Goal: Book appointment/travel/reservation

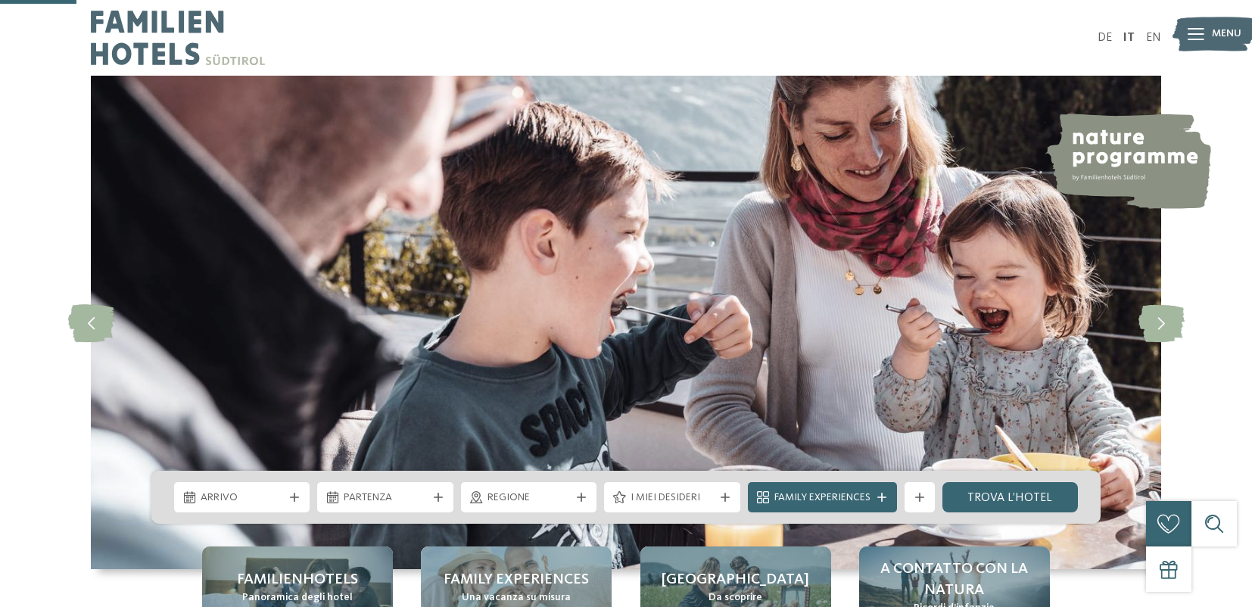
scroll to position [399, 0]
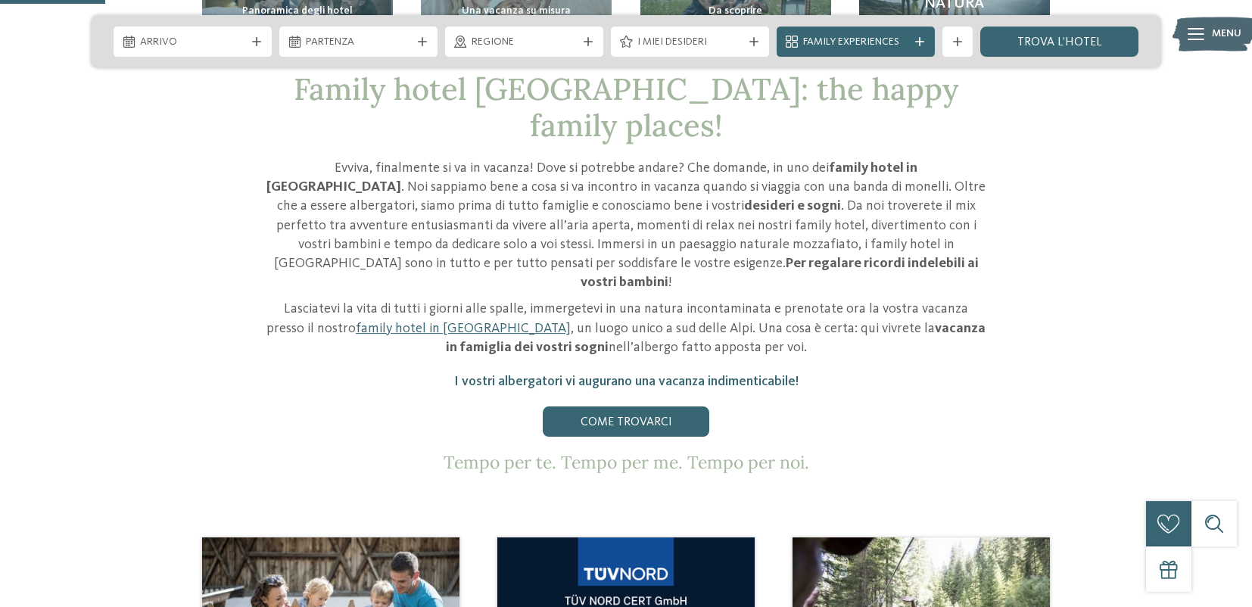
click at [335, 406] on div "Come trovarci" at bounding box center [625, 421] width 719 height 30
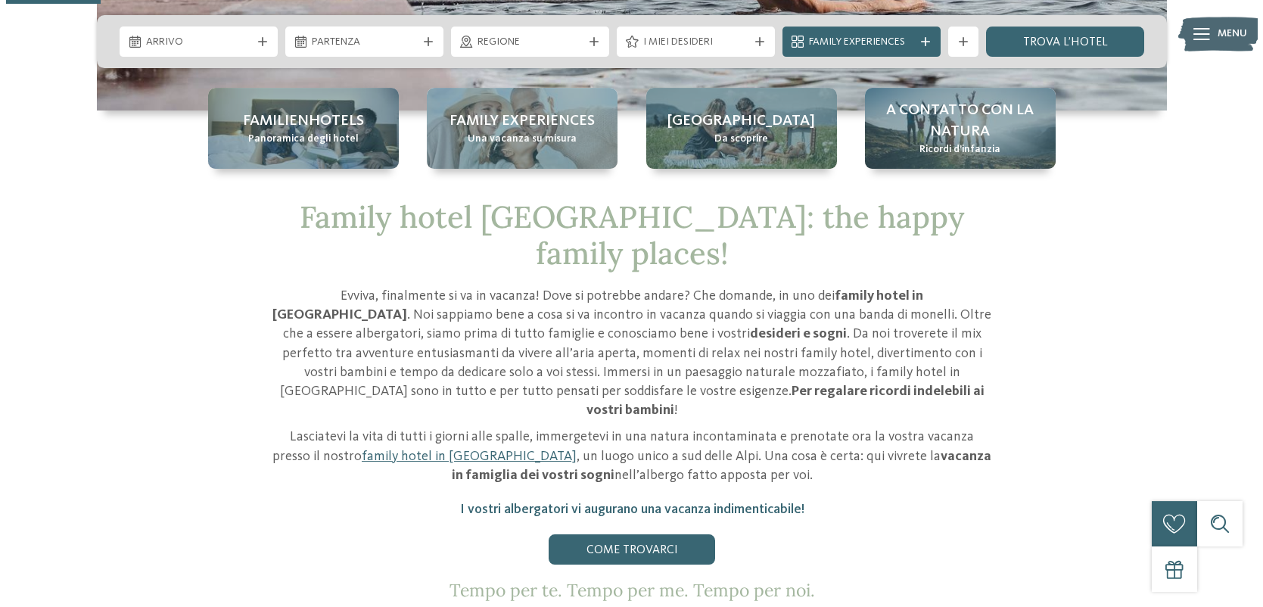
scroll to position [328, 0]
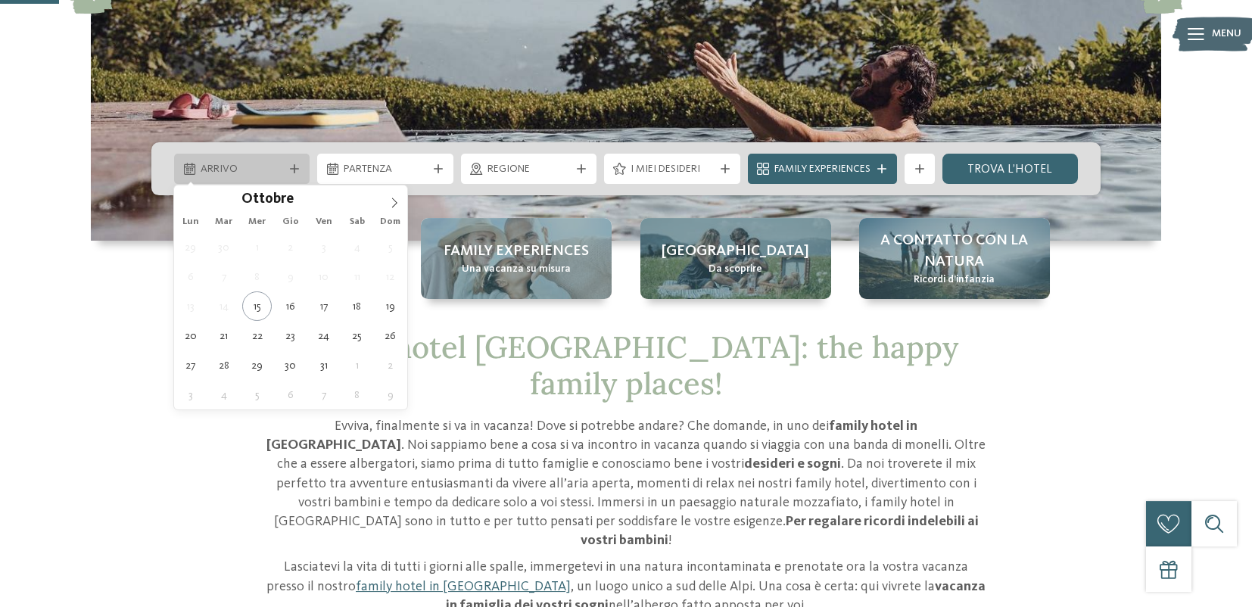
click at [269, 166] on span "Arrivo" at bounding box center [242, 169] width 82 height 15
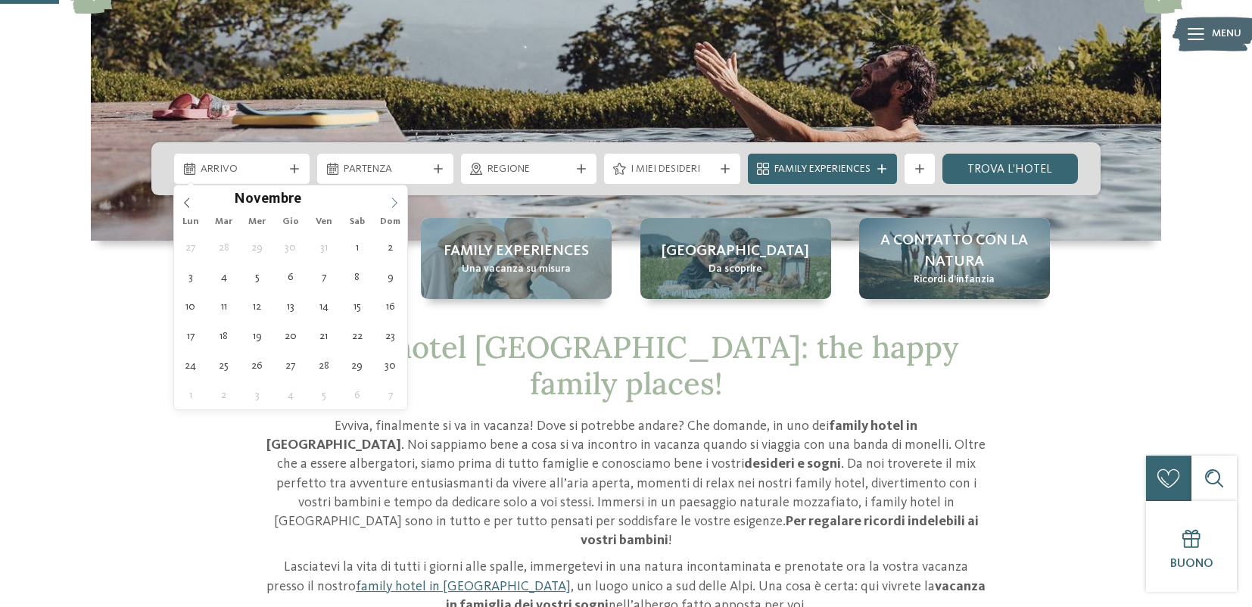
click at [400, 206] on span at bounding box center [394, 198] width 26 height 26
click at [400, 205] on span at bounding box center [394, 198] width 26 height 26
type div "[DATE]"
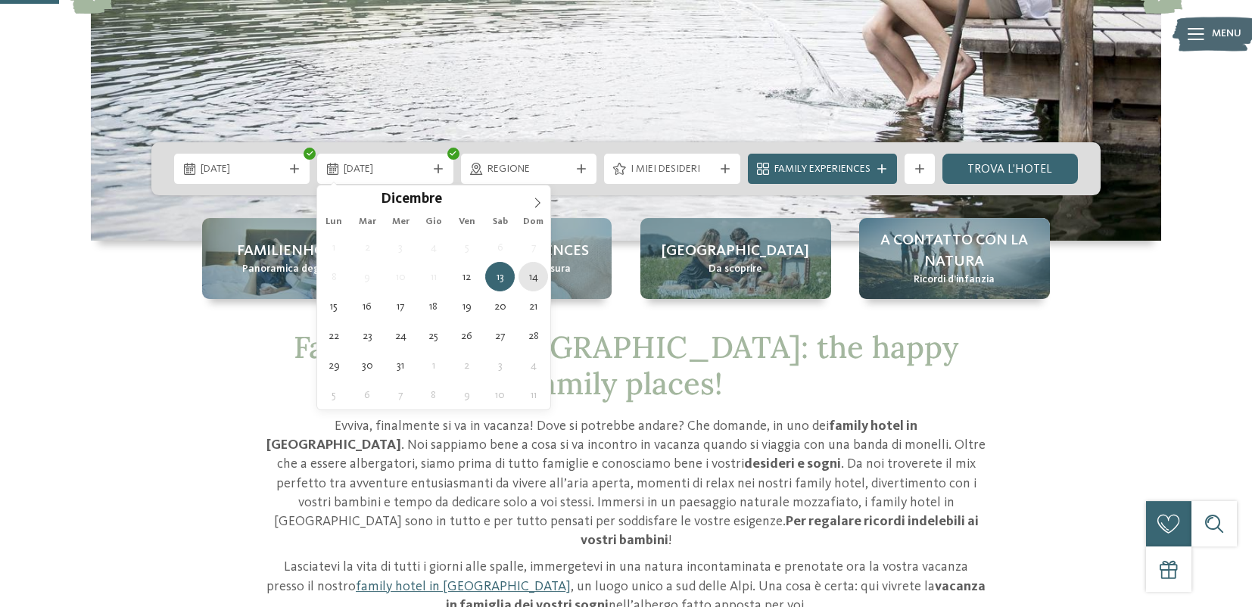
type div "[DATE]"
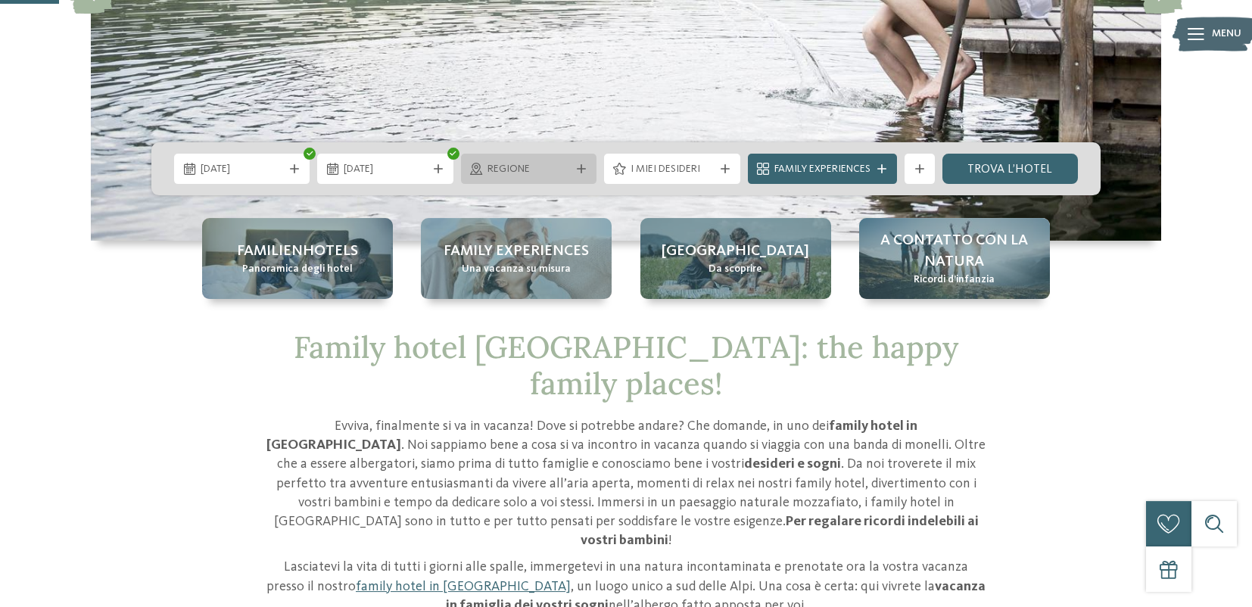
click at [552, 175] on span "Regione" at bounding box center [528, 169] width 82 height 15
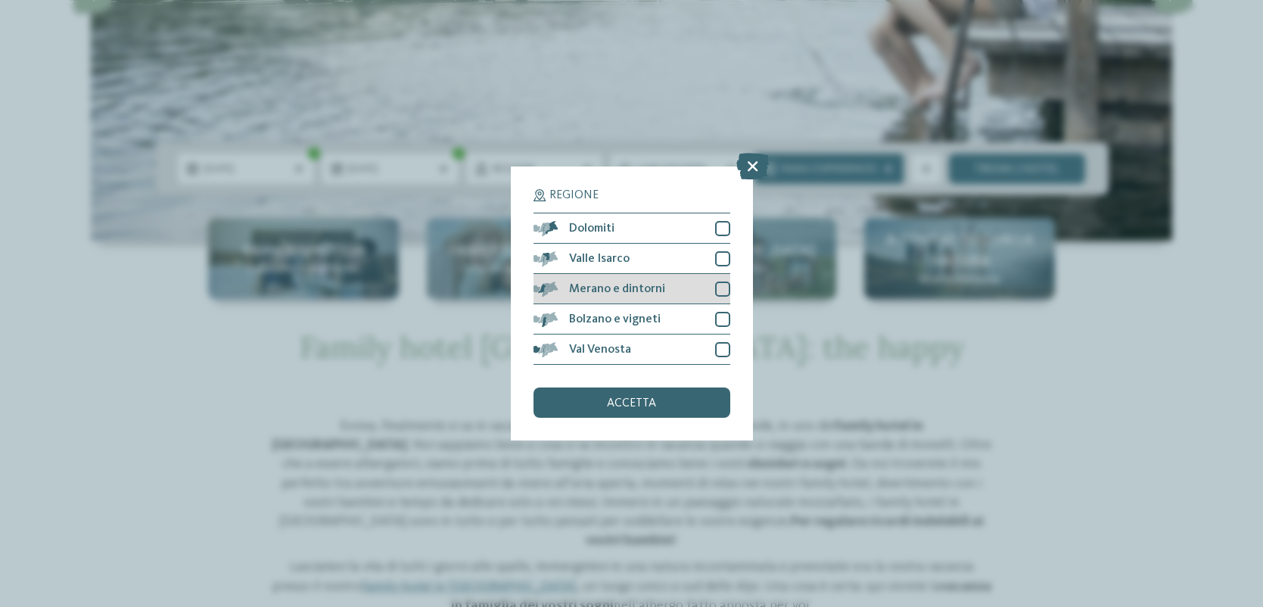
click at [717, 287] on div at bounding box center [722, 289] width 15 height 15
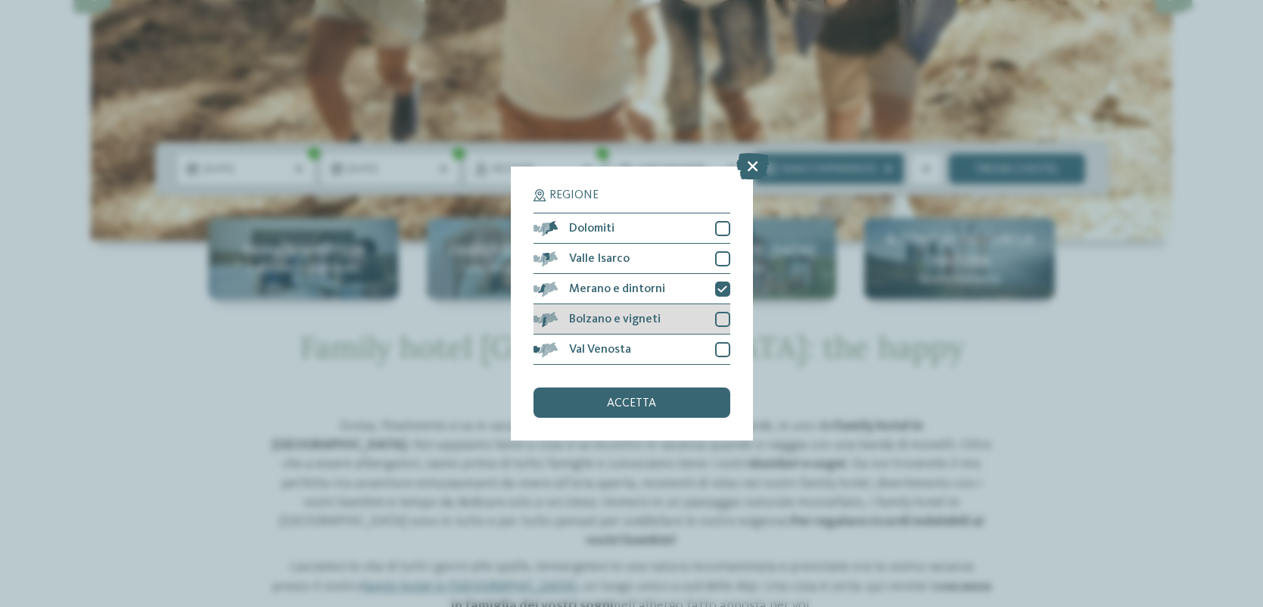
click at [727, 311] on div "Bolzano e vigneti" at bounding box center [631, 319] width 197 height 30
click at [664, 407] on div "accetta" at bounding box center [631, 402] width 197 height 30
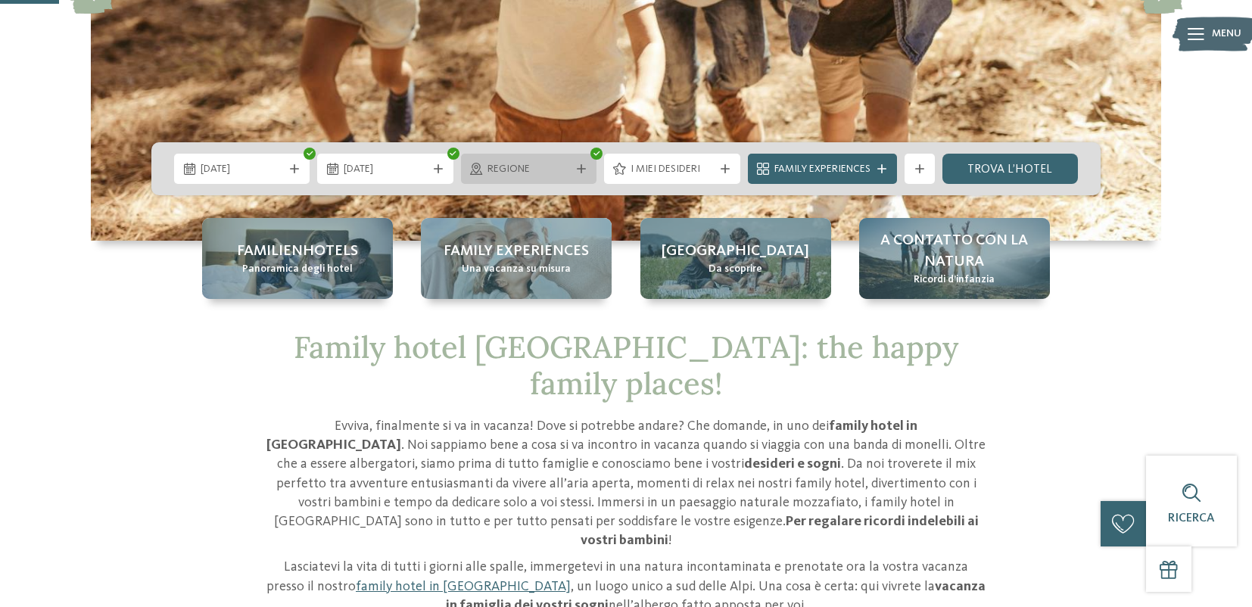
click at [543, 161] on div "Regione" at bounding box center [529, 168] width 90 height 17
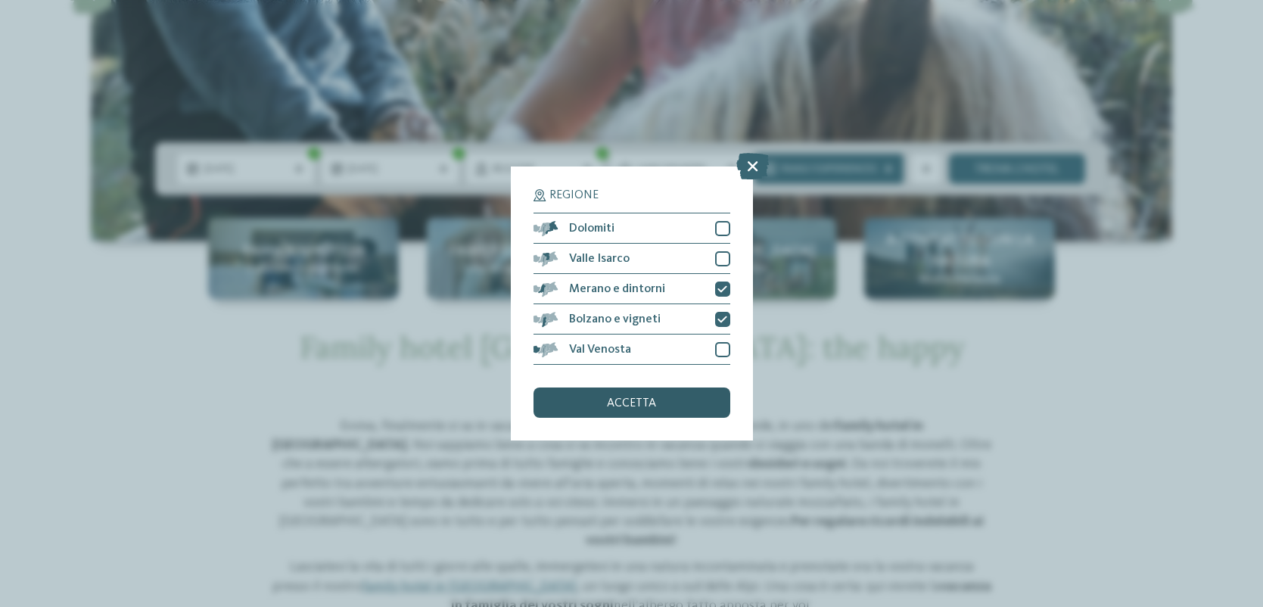
click at [664, 406] on div "accetta" at bounding box center [631, 402] width 197 height 30
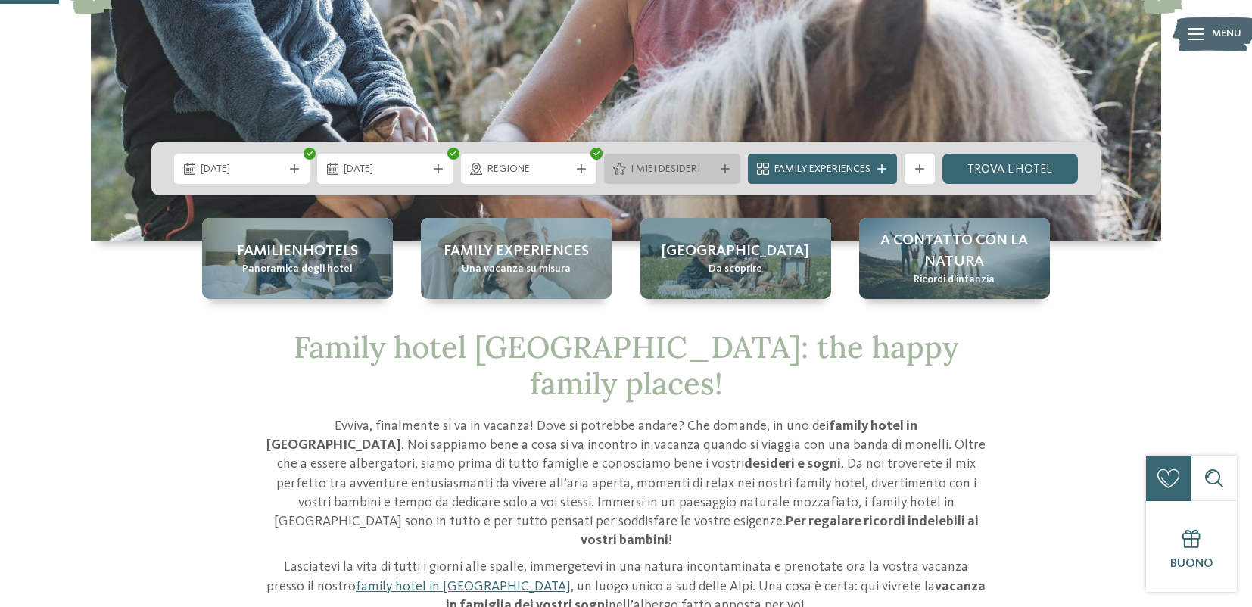
click at [635, 173] on span "I miei desideri" at bounding box center [671, 169] width 82 height 15
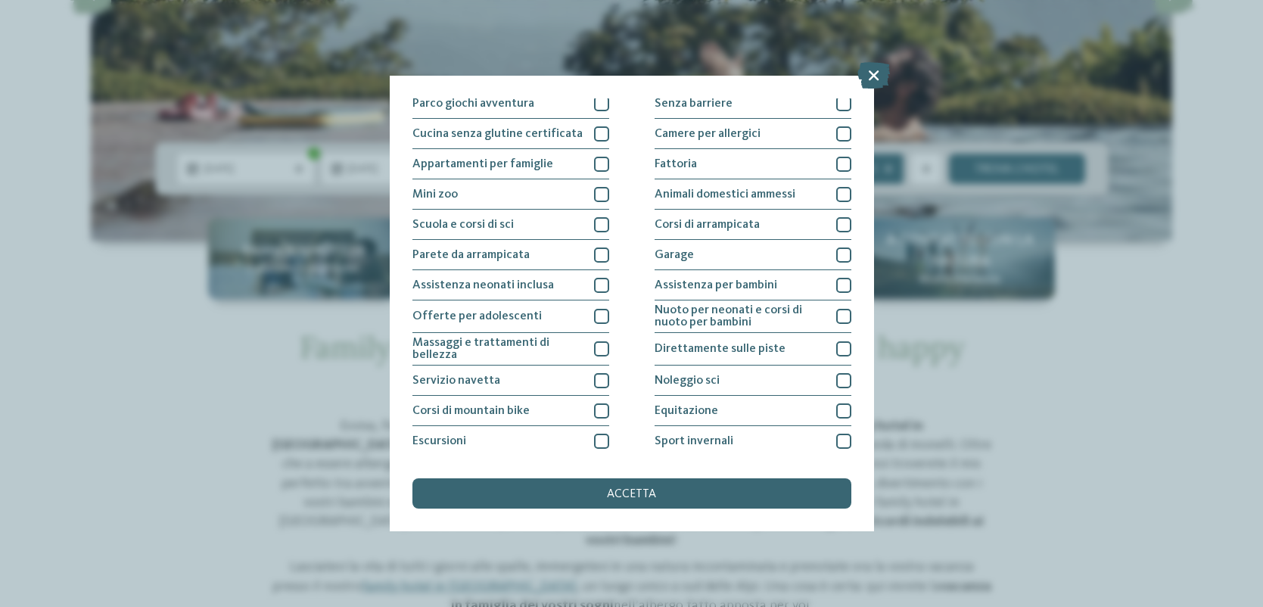
scroll to position [133, 0]
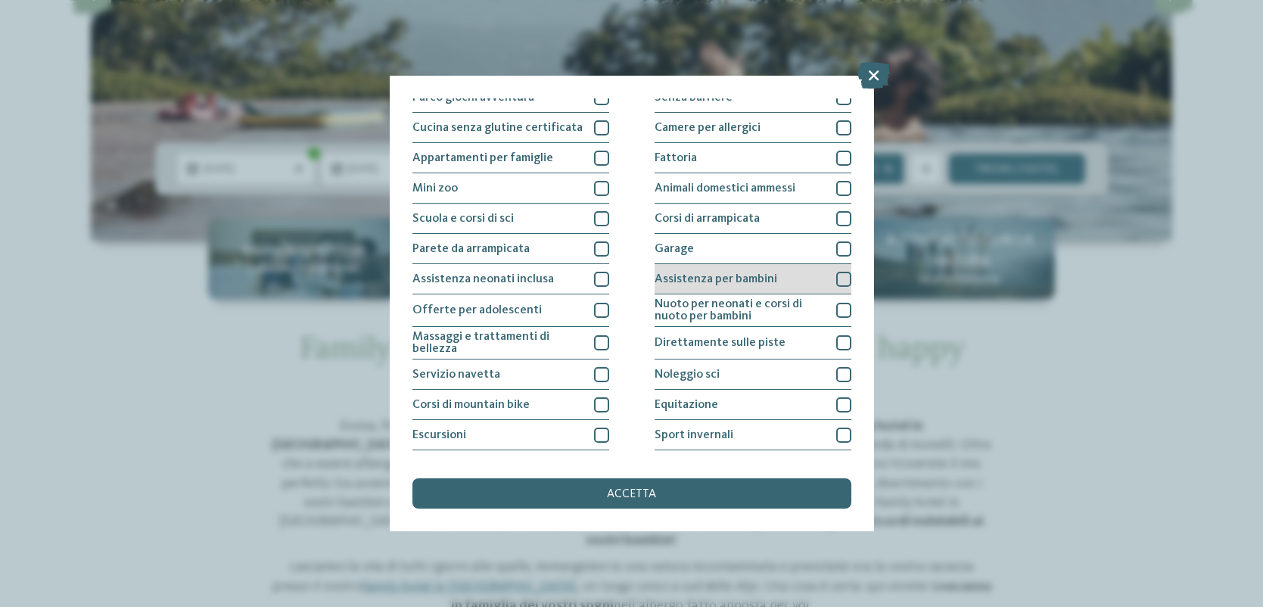
click at [764, 283] on span "Assistenza per bambini" at bounding box center [716, 279] width 123 height 12
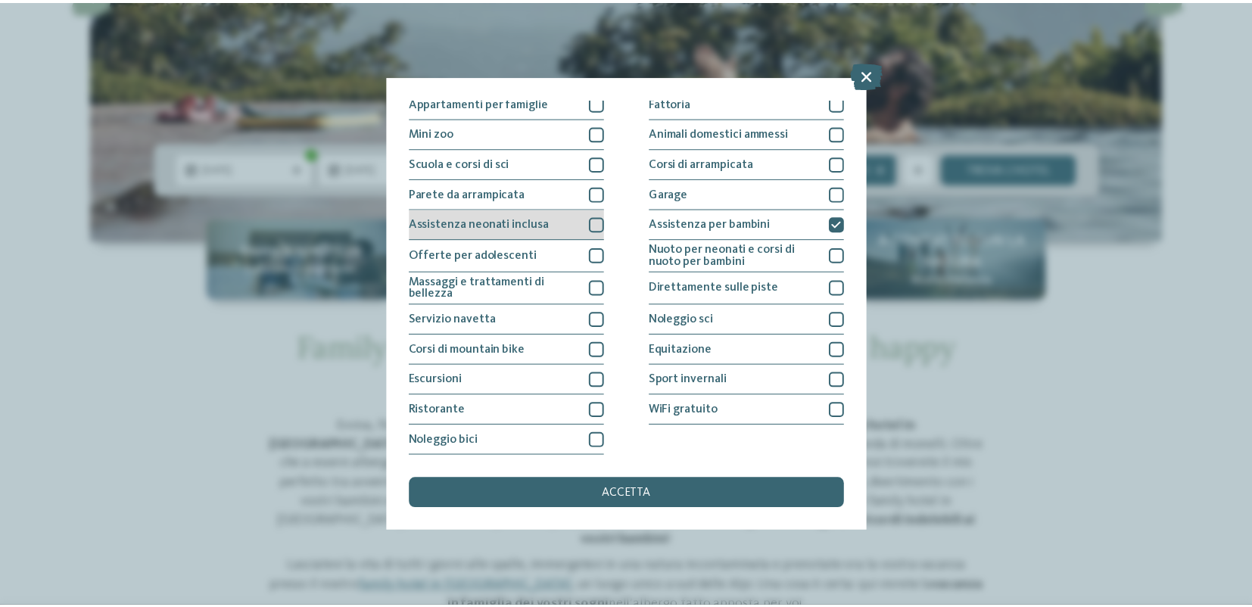
scroll to position [0, 0]
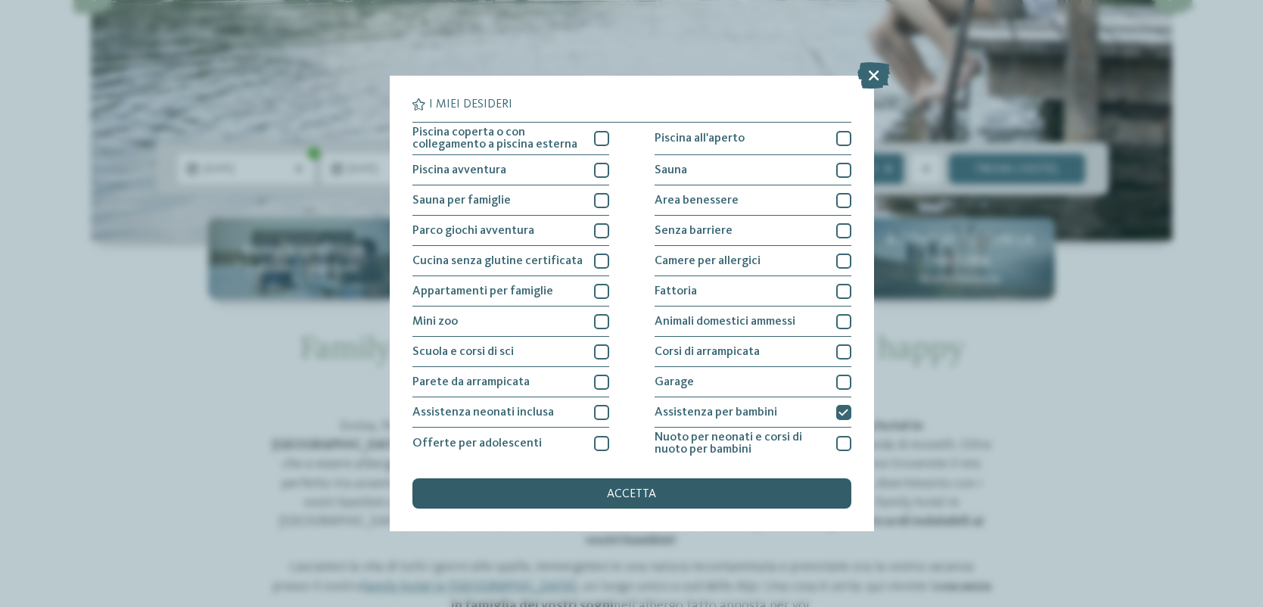
click at [661, 494] on div "accetta" at bounding box center [631, 493] width 439 height 30
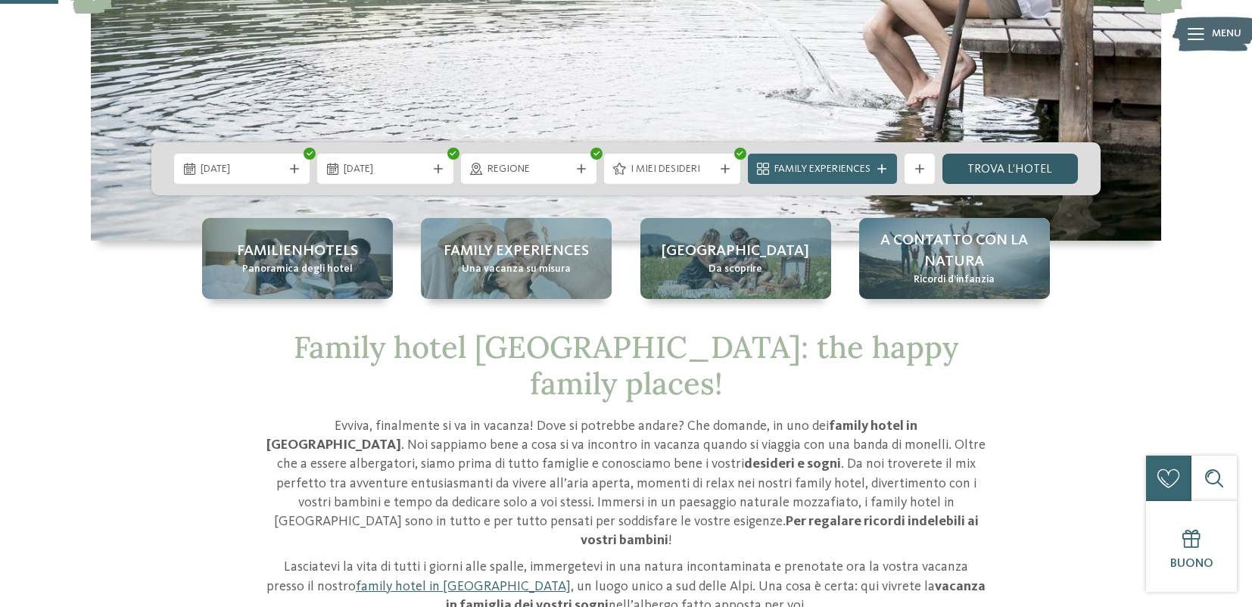
scroll to position [328, 0]
click at [1020, 171] on link "trova l’hotel" at bounding box center [1009, 169] width 135 height 30
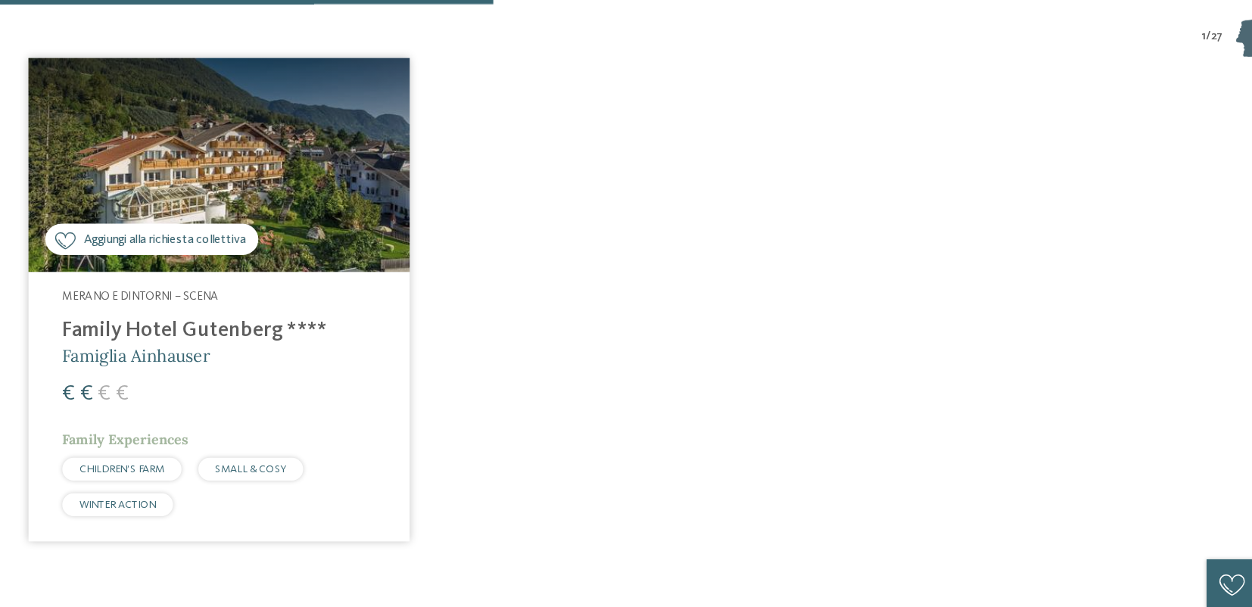
scroll to position [537, 0]
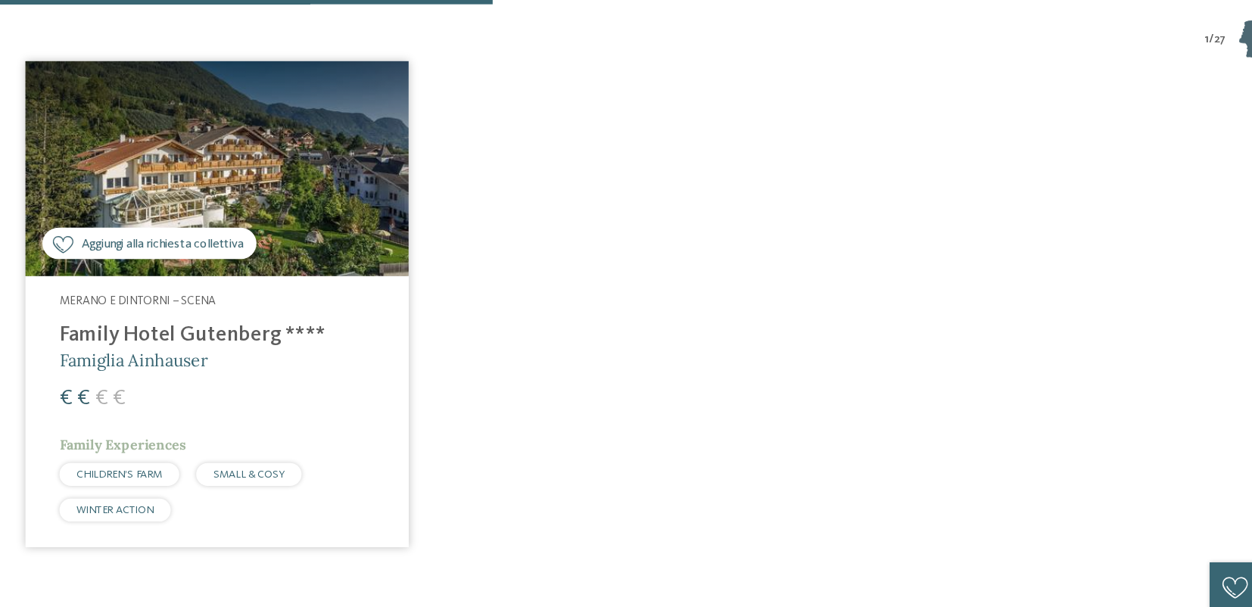
click at [279, 163] on img at bounding box center [261, 150] width 341 height 192
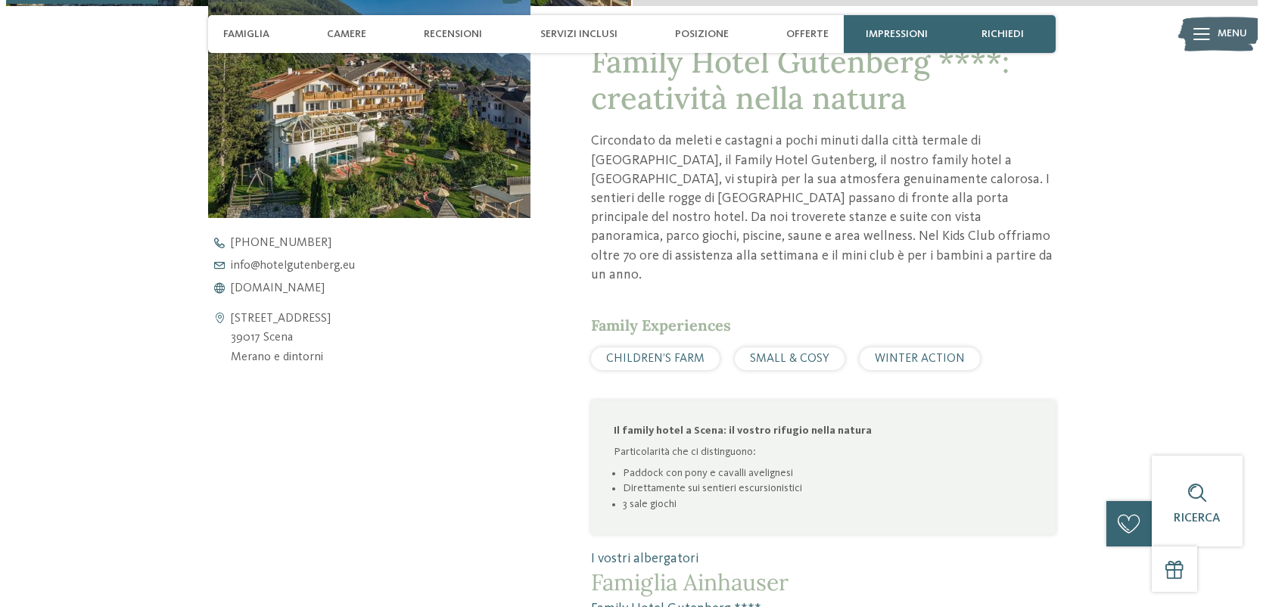
scroll to position [628, 0]
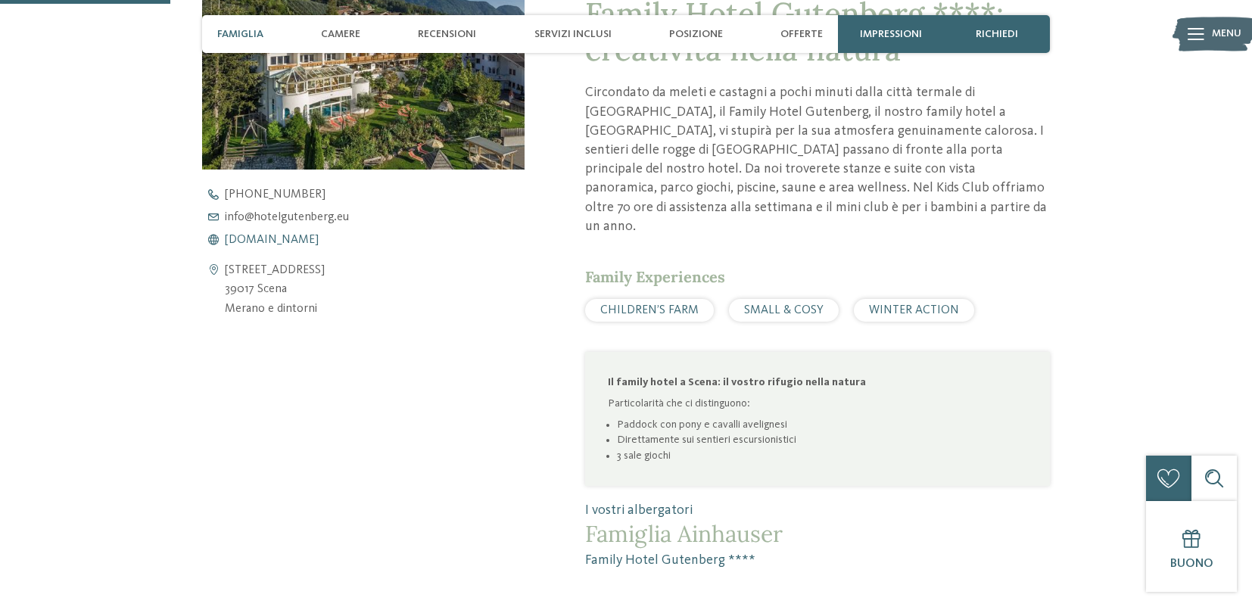
click at [298, 241] on span "www.hotelgutenberg.eu" at bounding box center [272, 240] width 94 height 12
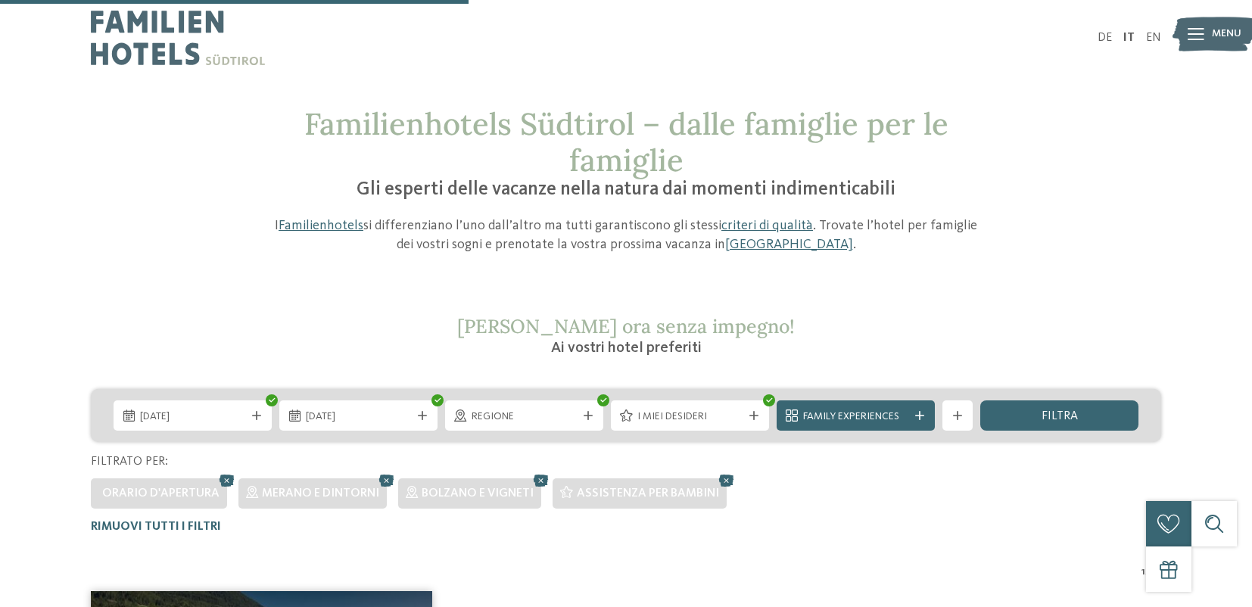
scroll to position [496, 0]
